Goal: Task Accomplishment & Management: Complete application form

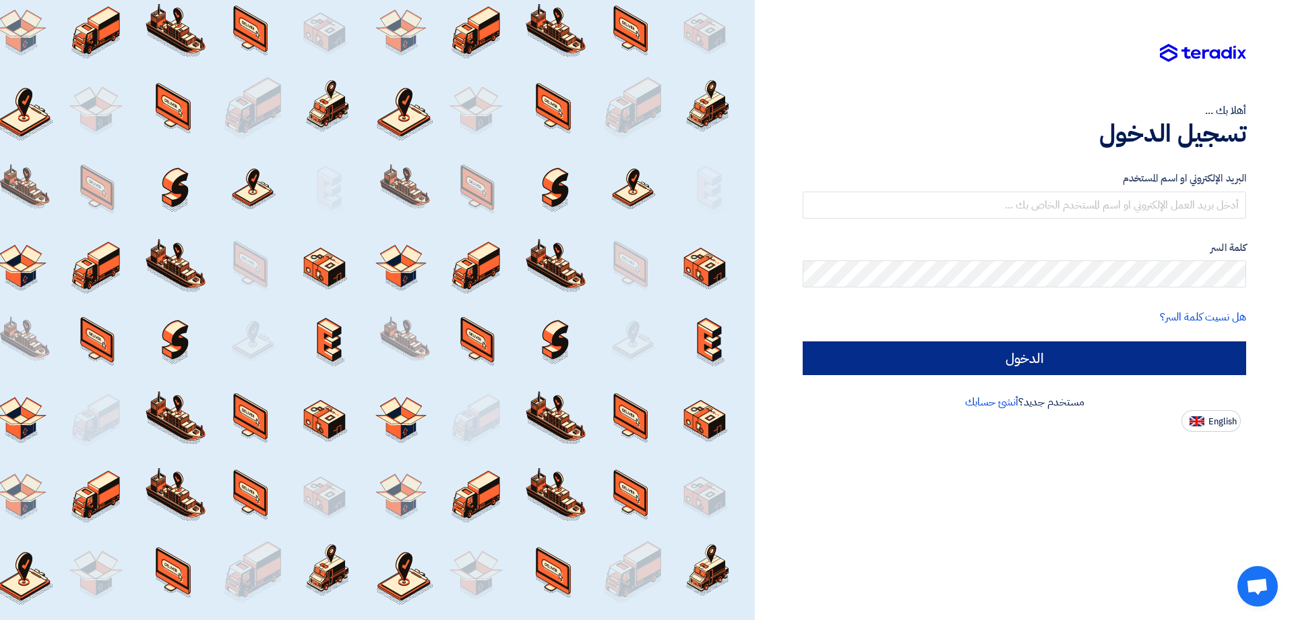
type input "[EMAIL_ADDRESS][DOMAIN_NAME]"
click at [1029, 359] on input "الدخول" at bounding box center [1025, 358] width 444 height 34
type input "Sign in"
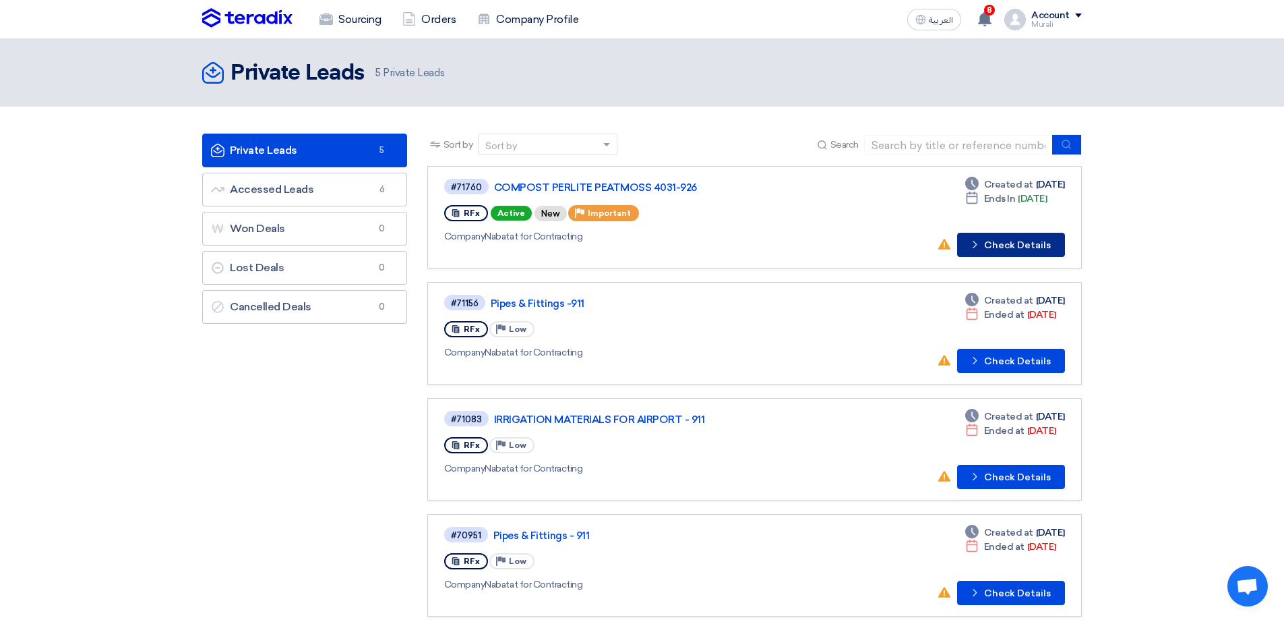
click at [994, 245] on button "Check details Check Details" at bounding box center [1011, 245] width 108 height 24
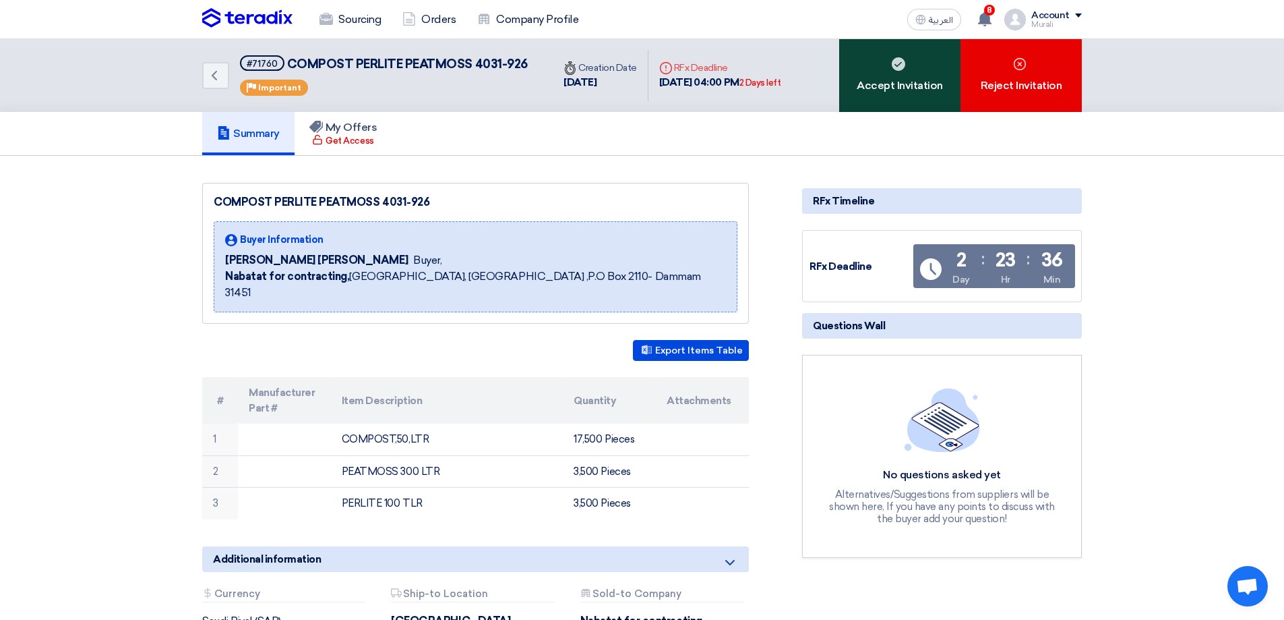
click at [897, 82] on div "Accept Invitation" at bounding box center [899, 75] width 121 height 73
